Goal: Information Seeking & Learning: Learn about a topic

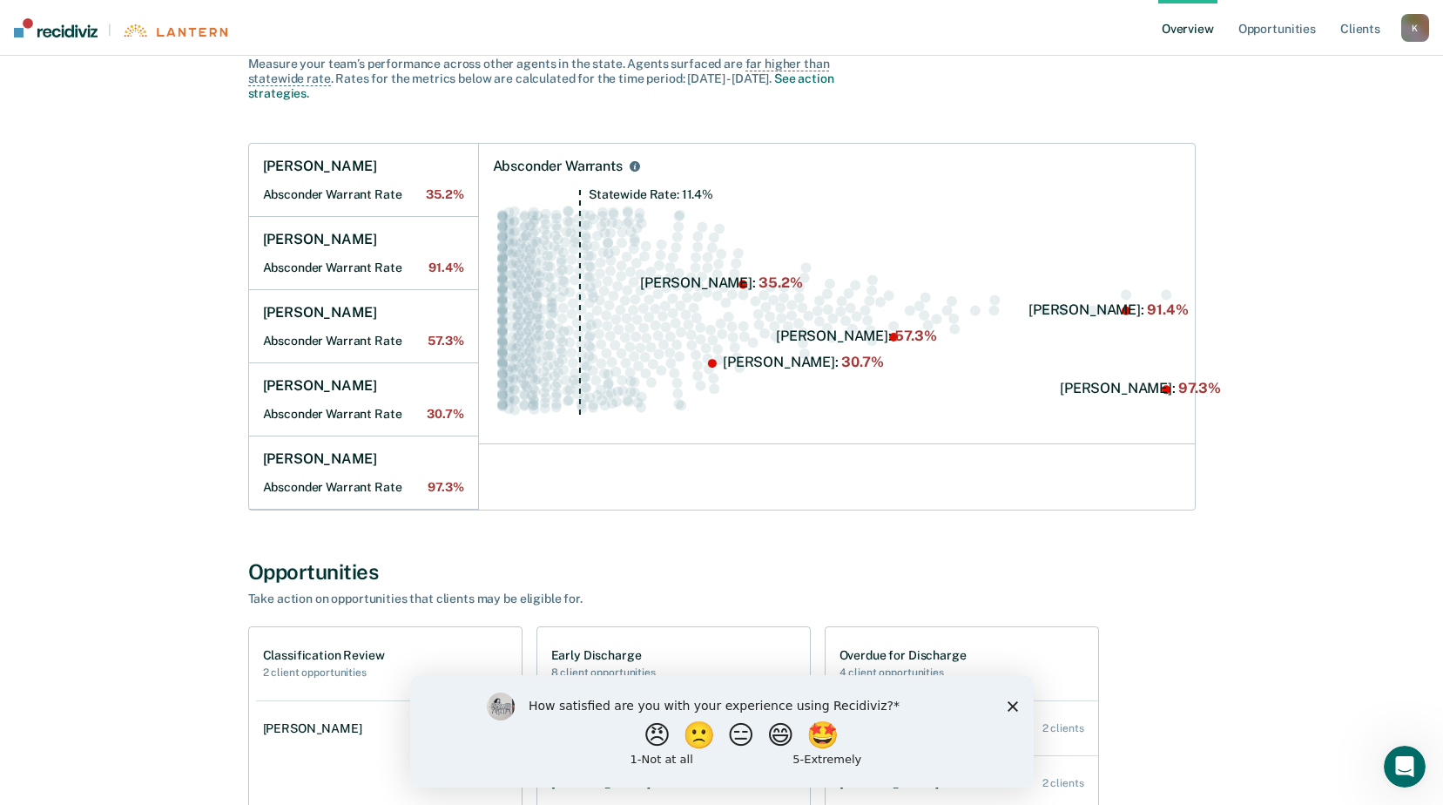
scroll to position [174, 0]
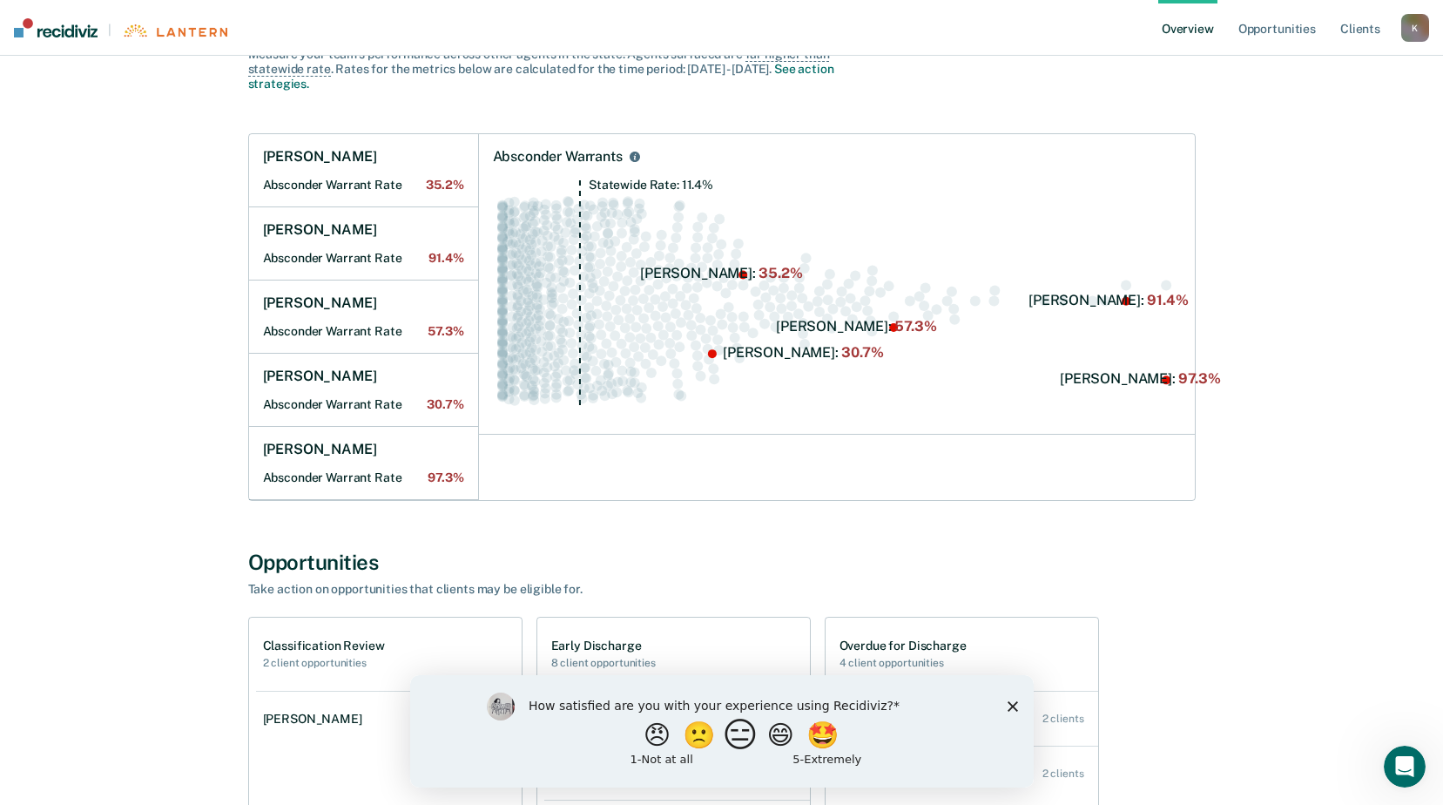
click at [737, 739] on button "😑" at bounding box center [742, 734] width 41 height 35
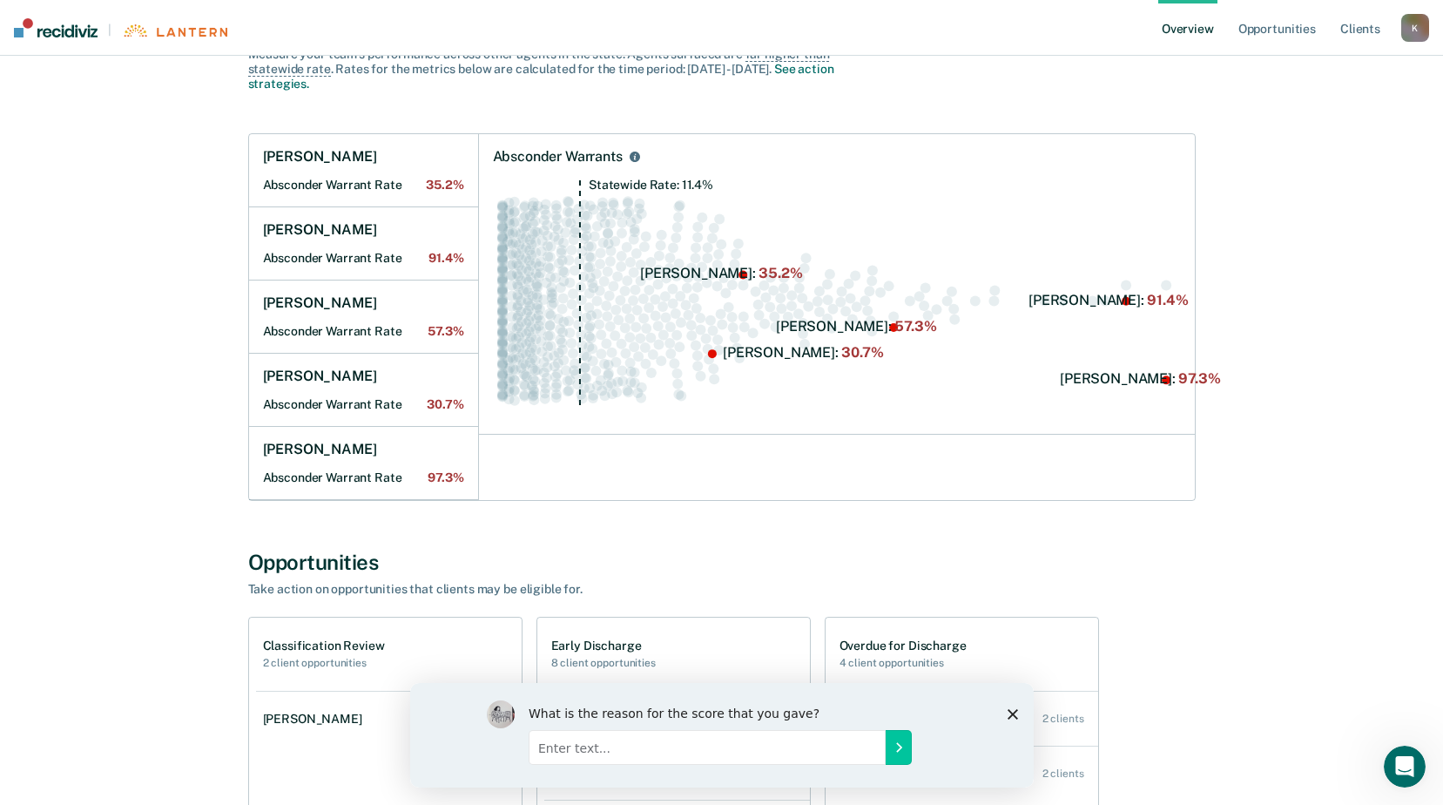
click at [1010, 712] on polygon "Close survey" at bounding box center [1012, 713] width 10 height 10
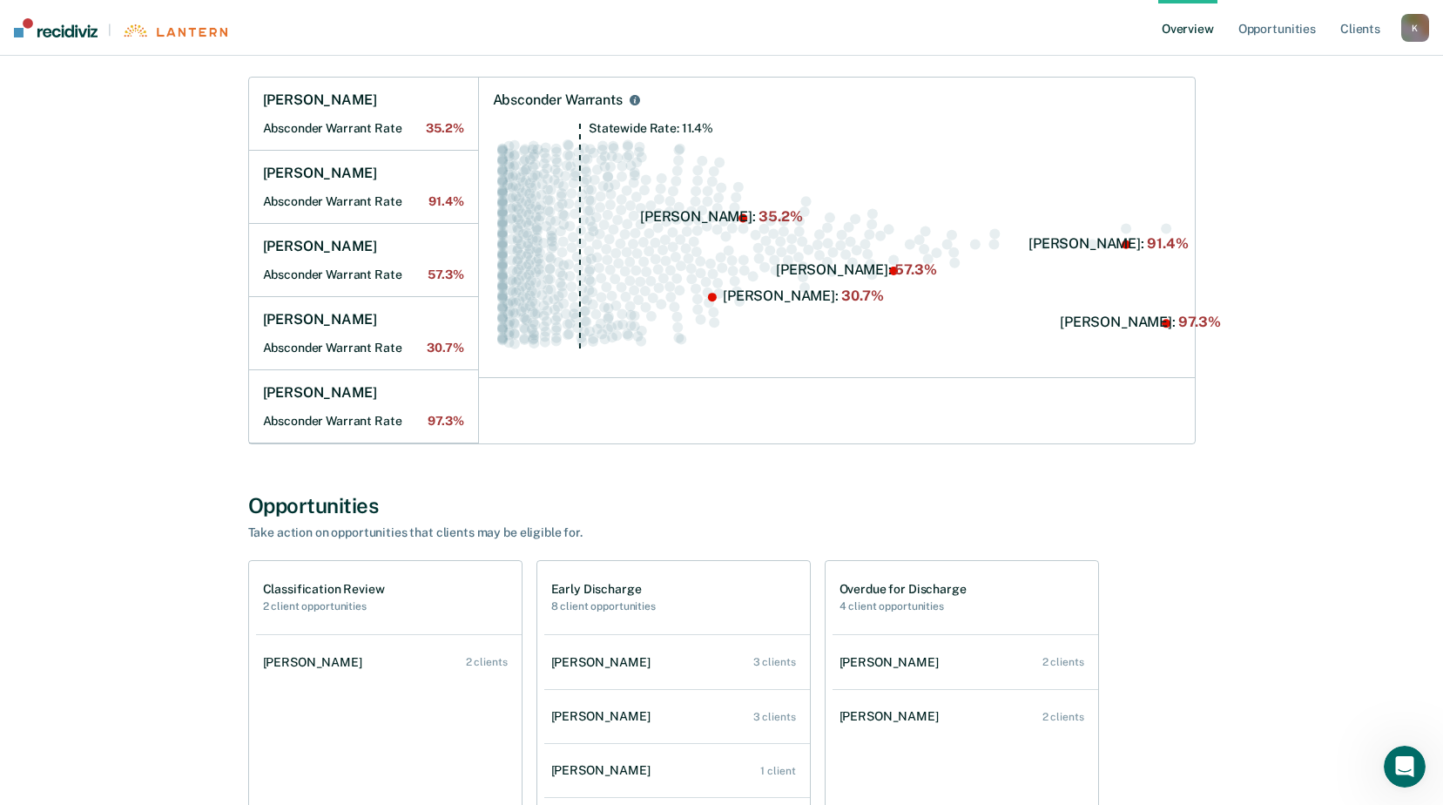
scroll to position [195, 0]
